Goal: Communication & Community: Answer question/provide support

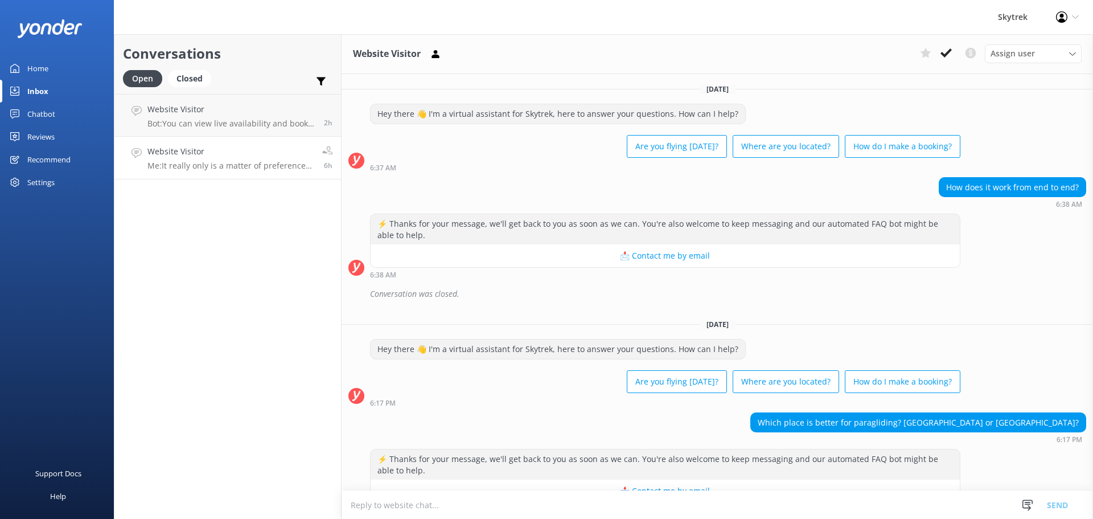
scroll to position [191, 0]
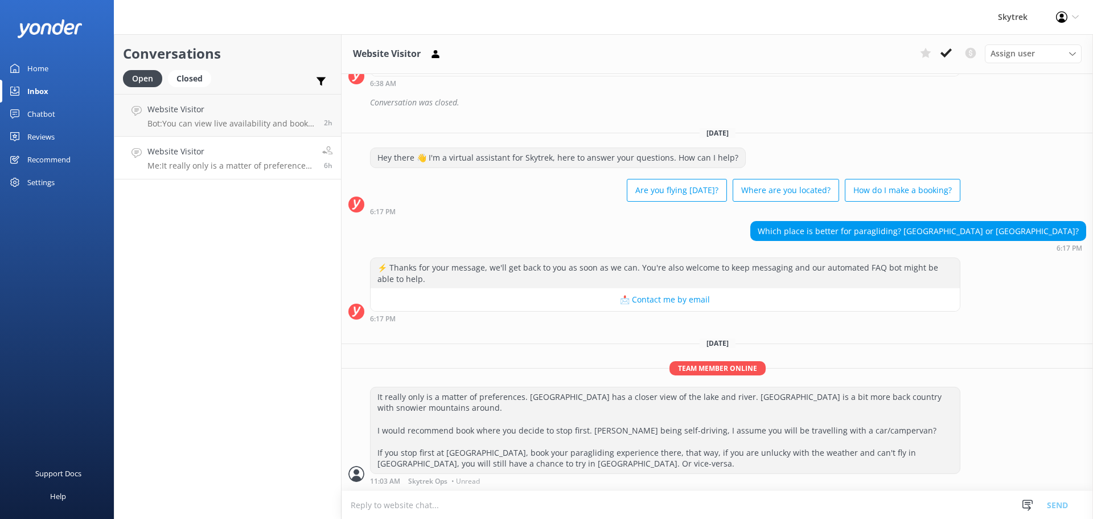
click at [200, 147] on h4 "Website Visitor" at bounding box center [230, 151] width 166 height 13
click at [949, 48] on icon at bounding box center [946, 52] width 11 height 11
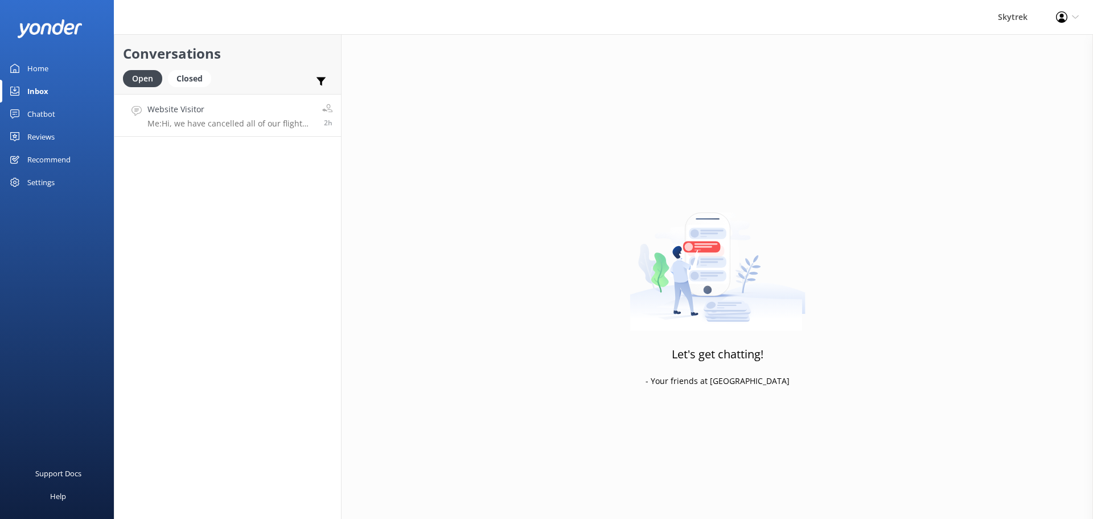
click at [206, 125] on p "Me: Hi, we have cancelled all of our flight for the next 2 days due to wind con…" at bounding box center [230, 123] width 166 height 10
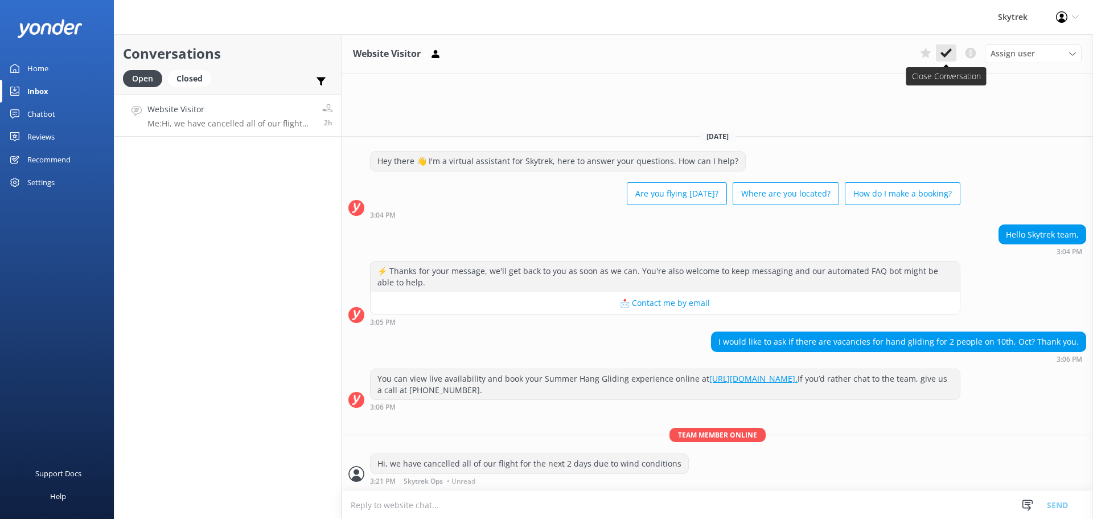
click at [949, 50] on icon at bounding box center [946, 52] width 11 height 11
